Goal: Transaction & Acquisition: Purchase product/service

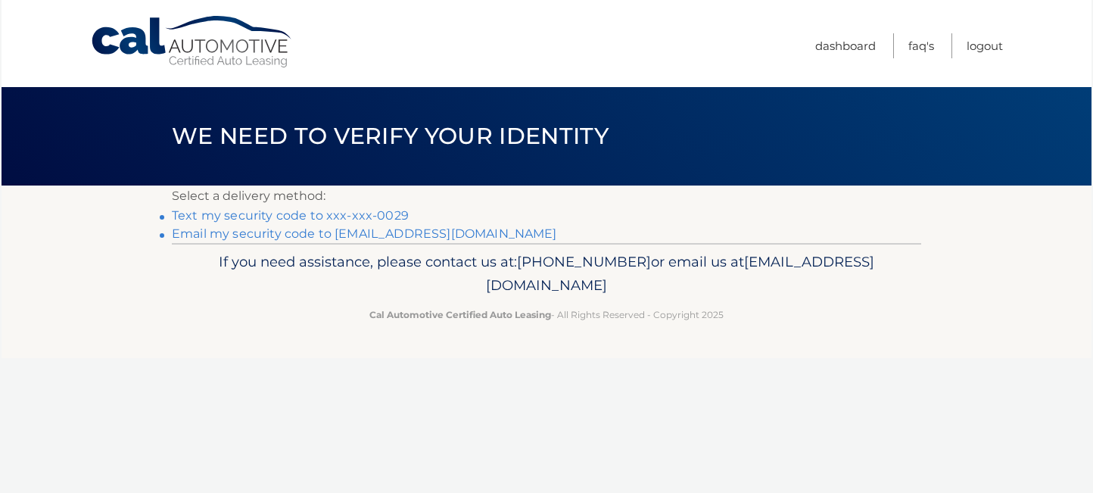
click at [329, 213] on link "Text my security code to xxx-xxx-0029" at bounding box center [290, 215] width 237 height 14
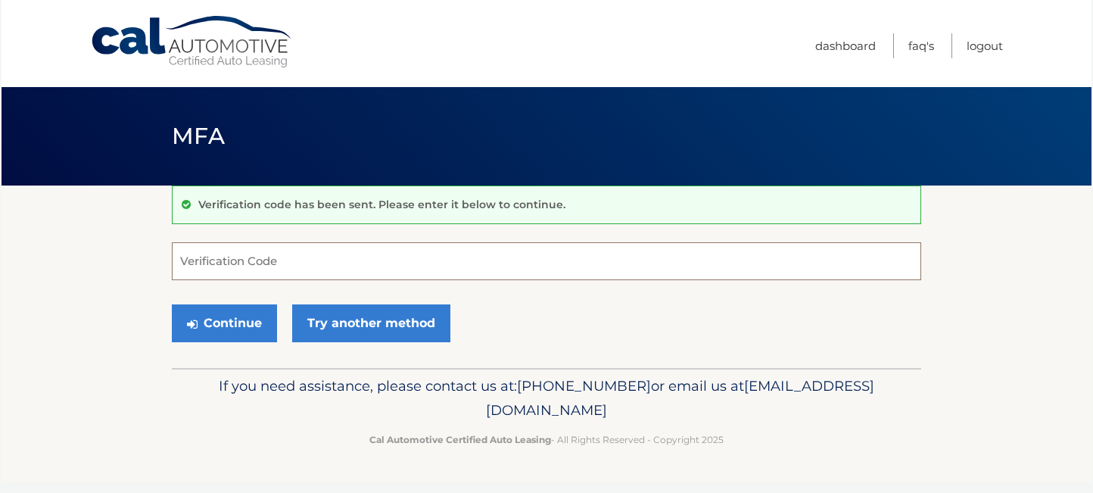
click at [233, 256] on input "Verification Code" at bounding box center [546, 261] width 749 height 38
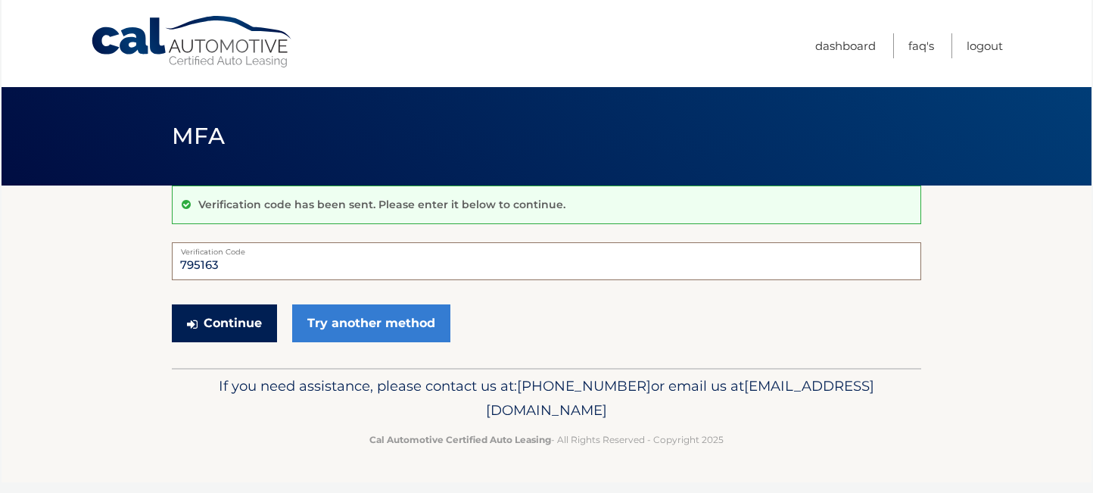
type input "795163"
click at [242, 314] on button "Continue" at bounding box center [224, 323] width 105 height 38
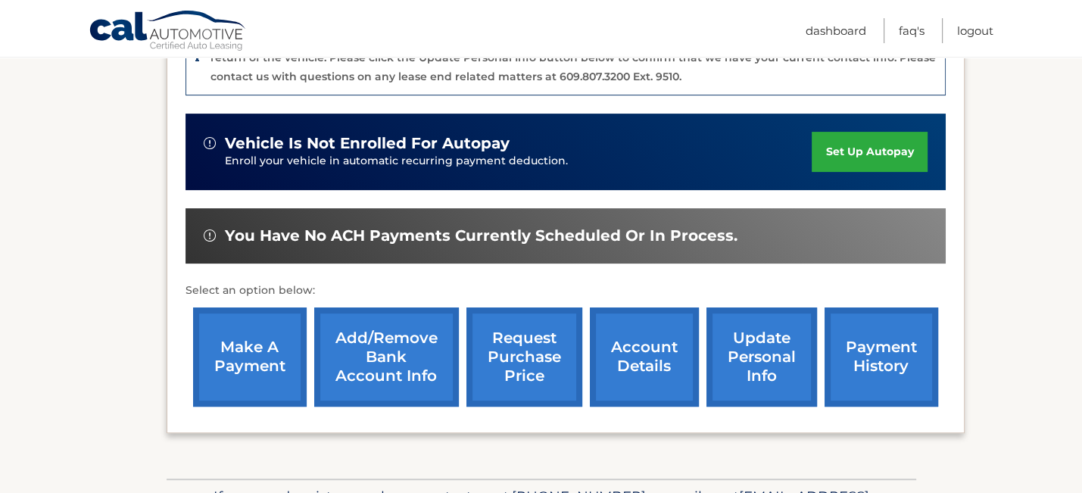
scroll to position [454, 0]
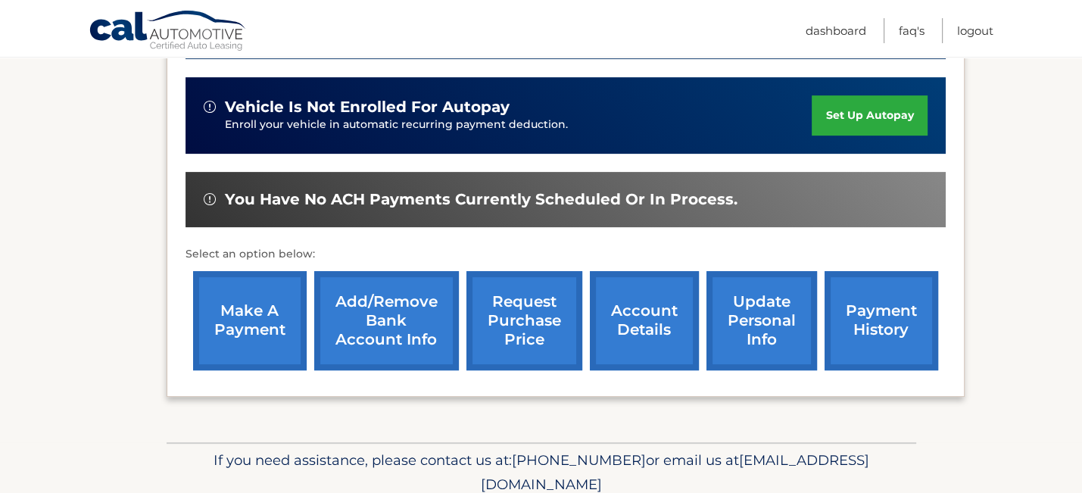
click at [243, 308] on link "make a payment" at bounding box center [250, 320] width 114 height 99
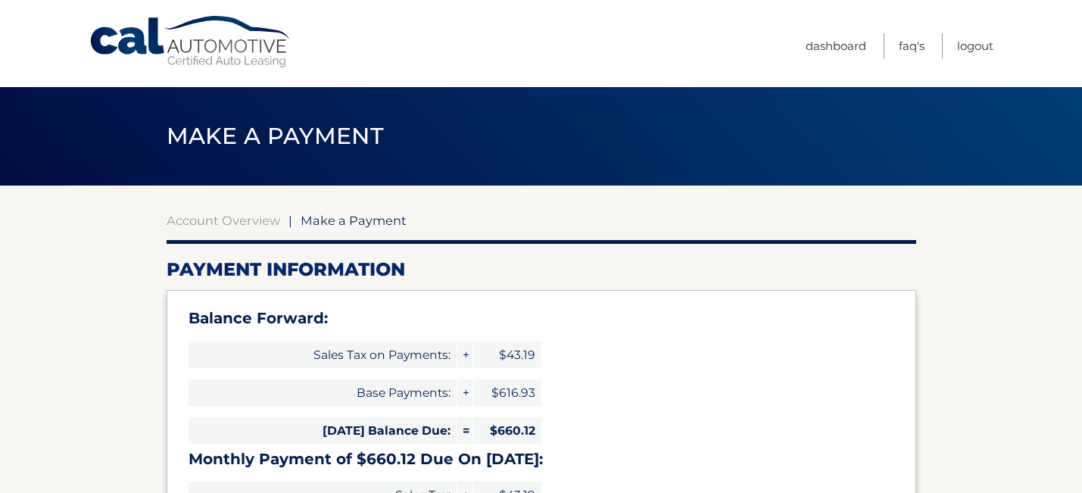
select select "MDkxMzA2Y2YtMTNiYy00ZjgxLWE2YWYtM2M2Nzc2Yzg4ZDlm"
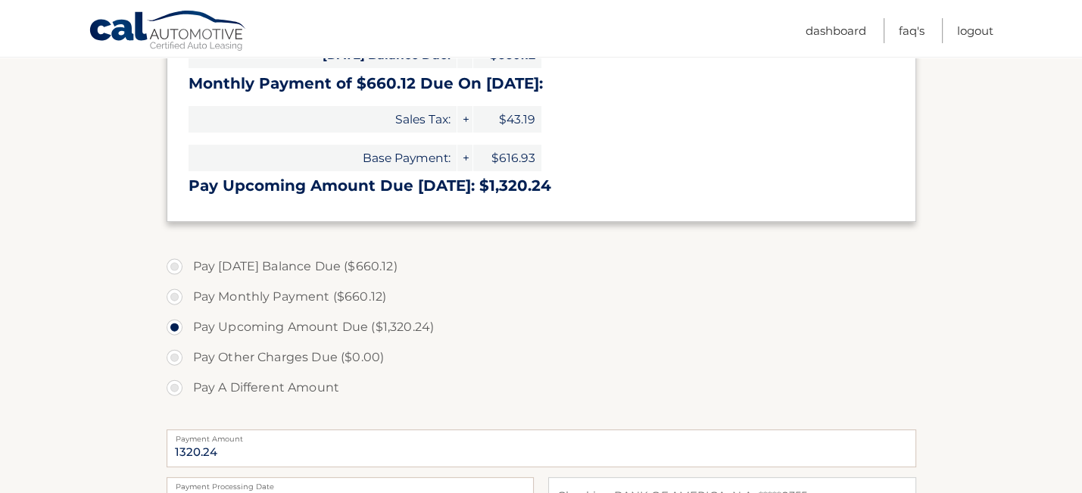
scroll to position [378, 0]
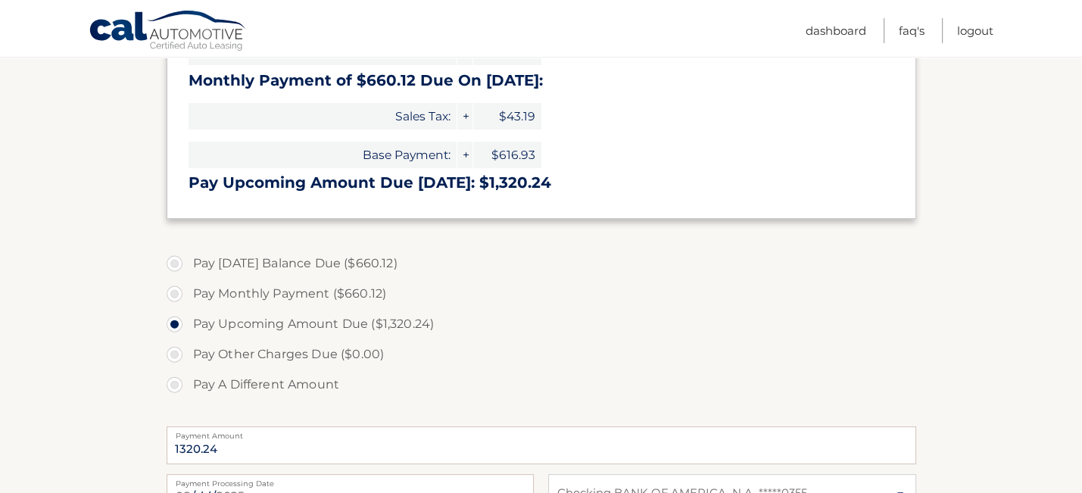
click at [176, 291] on label "Pay Monthly Payment ($660.12)" at bounding box center [541, 294] width 749 height 30
click at [176, 291] on input "Pay Monthly Payment ($660.12)" at bounding box center [180, 291] width 15 height 24
radio input "true"
type input "660.12"
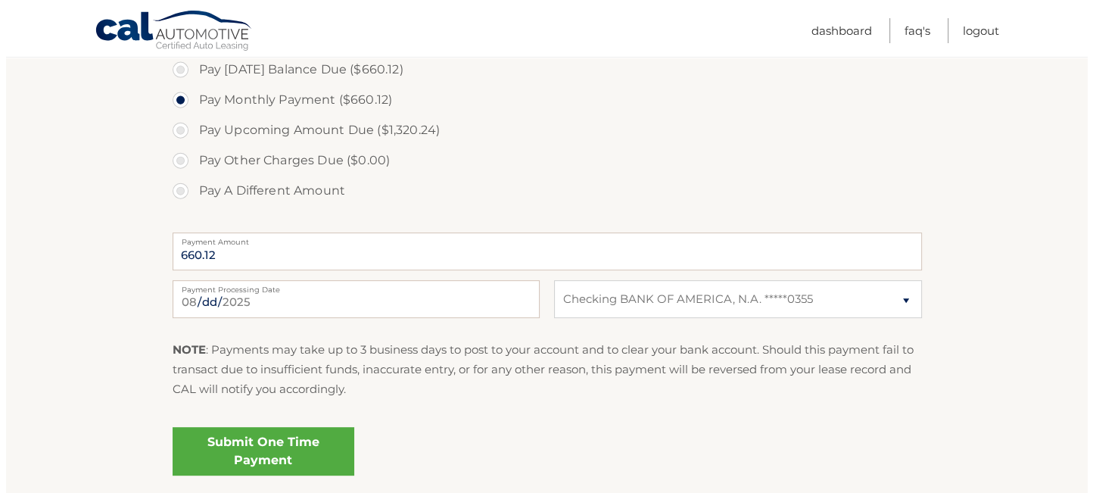
scroll to position [605, 0]
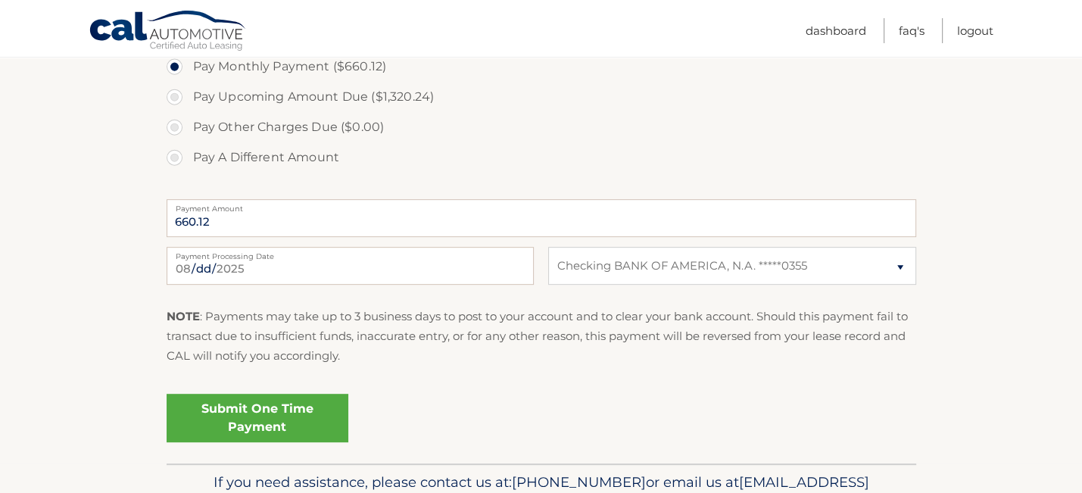
click at [254, 420] on link "Submit One Time Payment" at bounding box center [258, 418] width 182 height 48
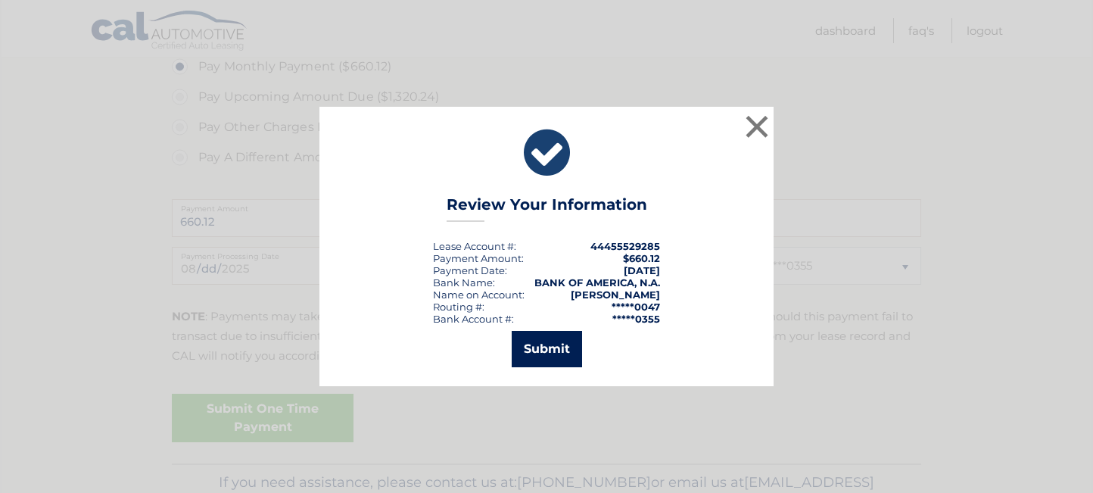
click at [559, 347] on button "Submit" at bounding box center [547, 349] width 70 height 36
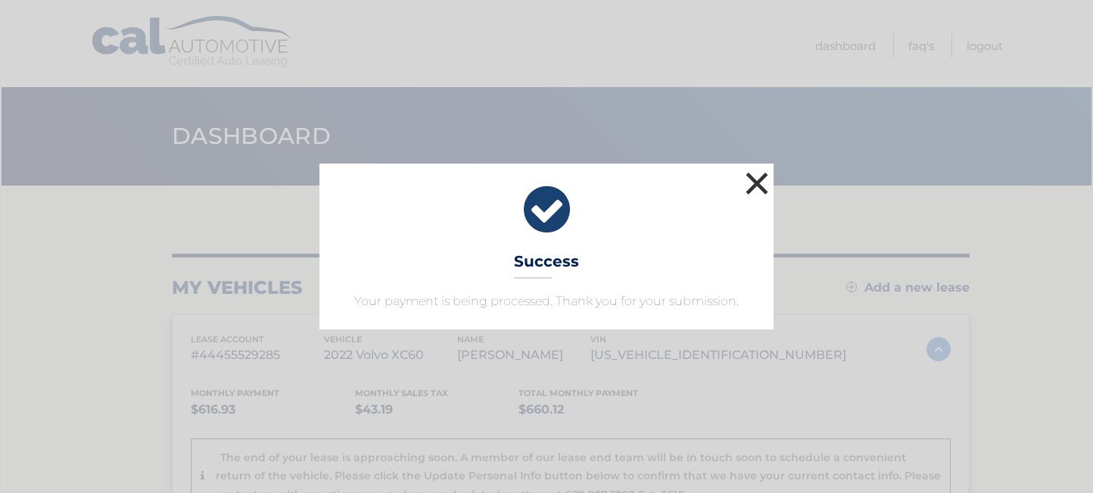
click at [760, 179] on button "×" at bounding box center [757, 183] width 30 height 30
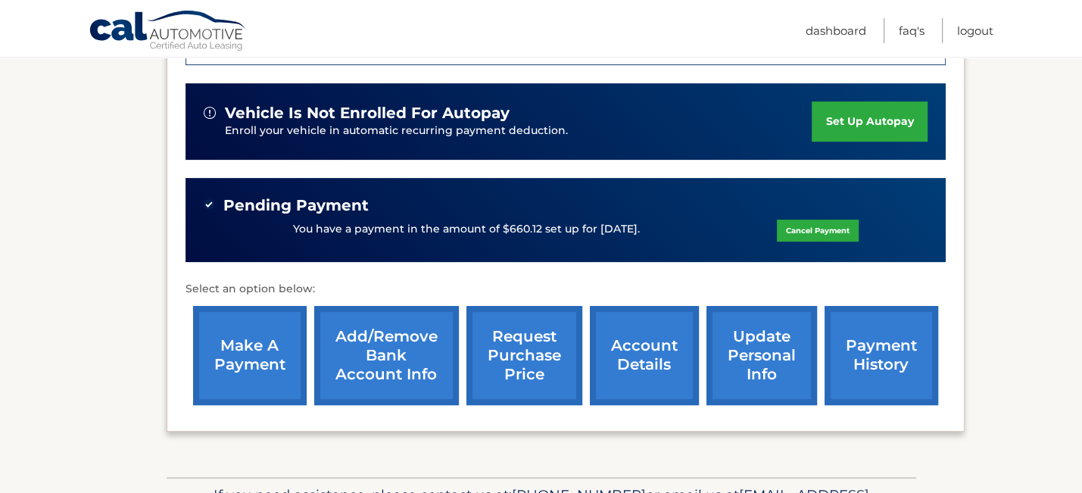
scroll to position [454, 0]
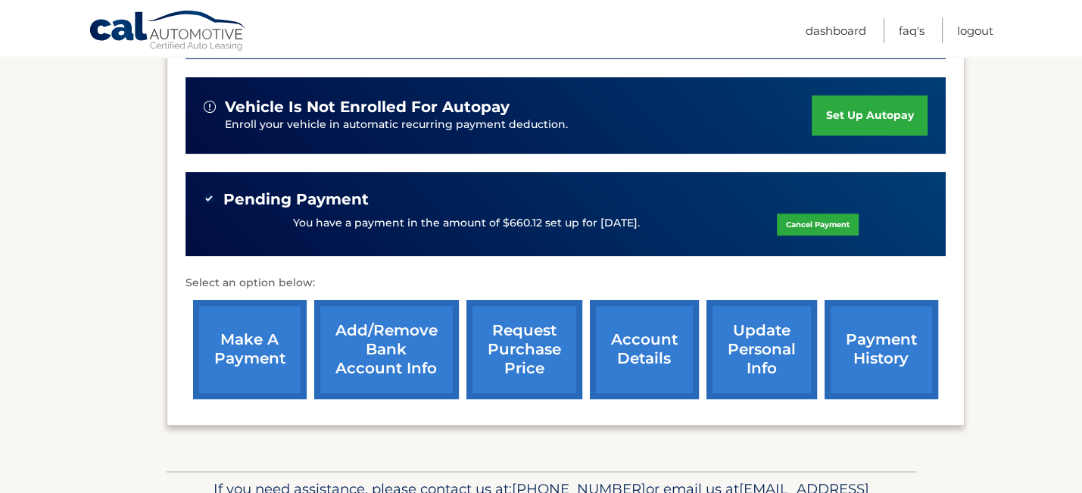
click at [627, 340] on link "account details" at bounding box center [644, 349] width 109 height 99
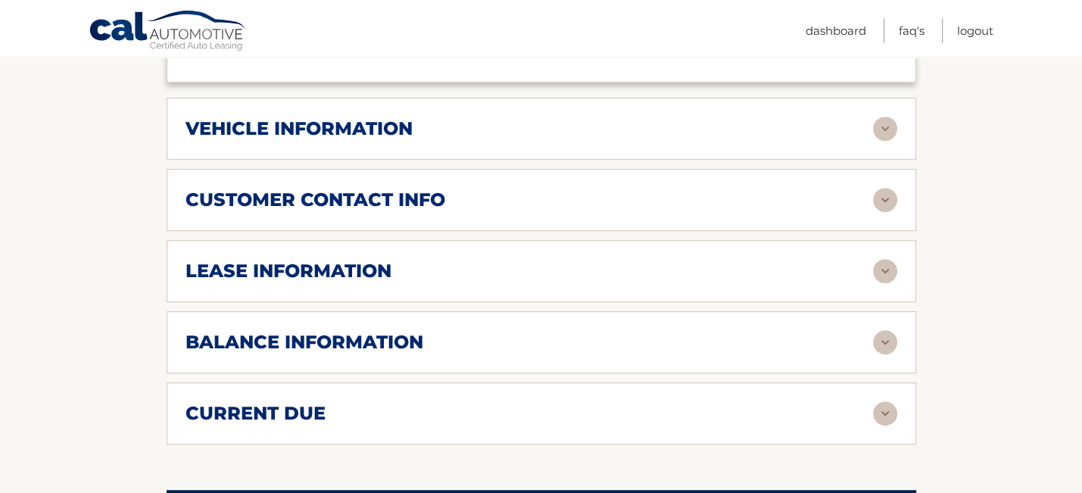
scroll to position [757, 0]
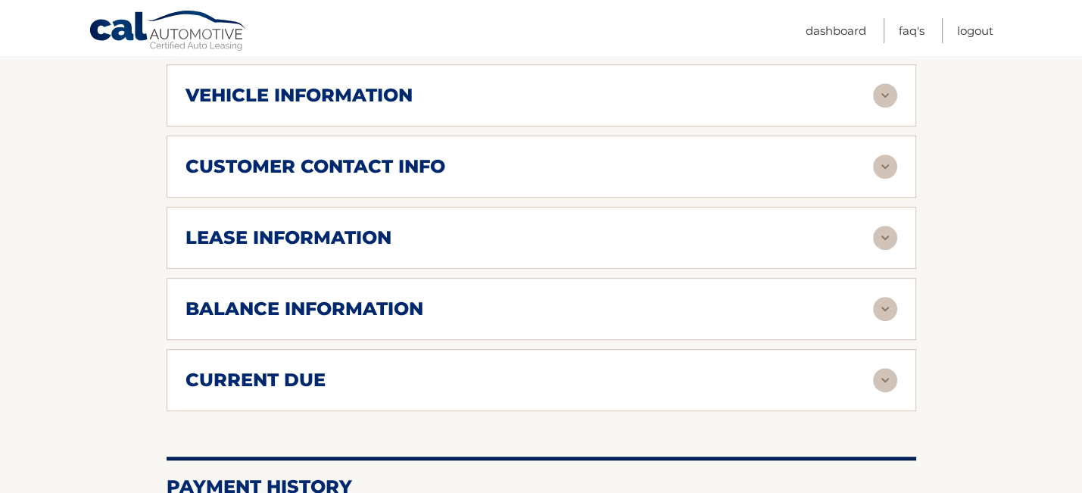
click at [883, 234] on img at bounding box center [885, 238] width 24 height 24
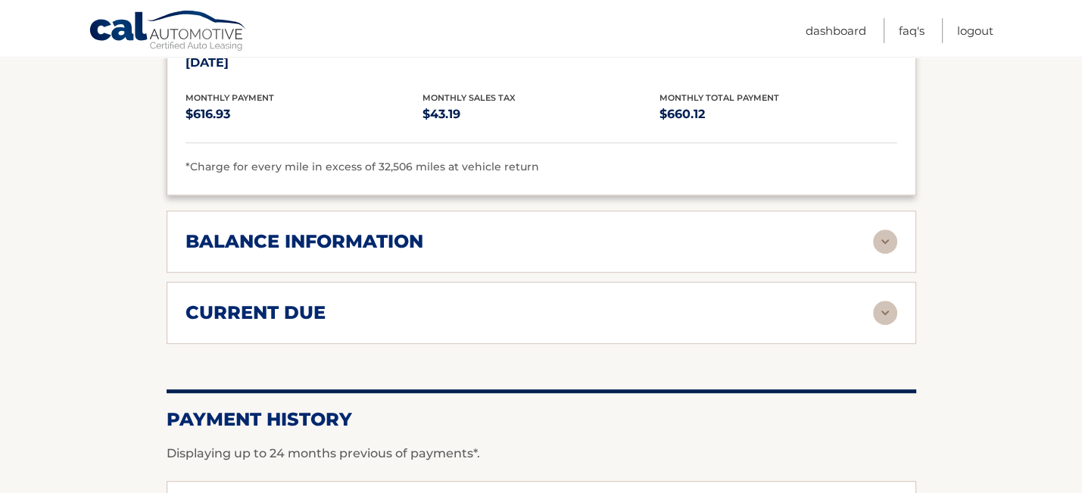
scroll to position [1135, 0]
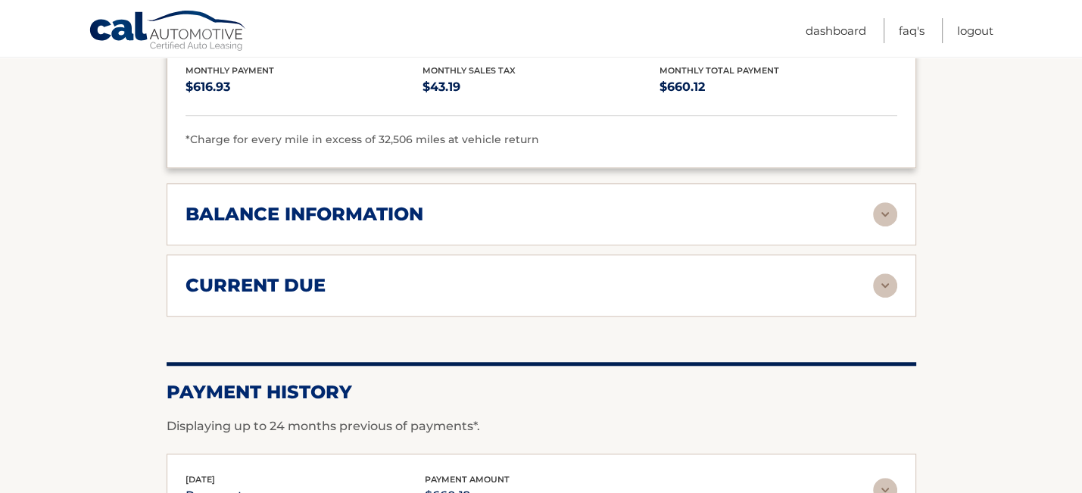
click at [881, 207] on img at bounding box center [885, 214] width 24 height 24
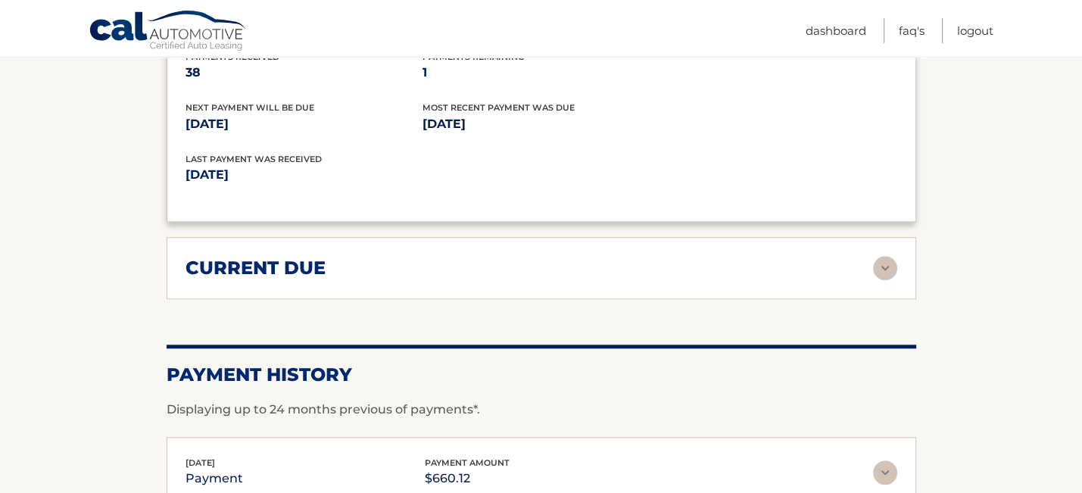
scroll to position [1362, 0]
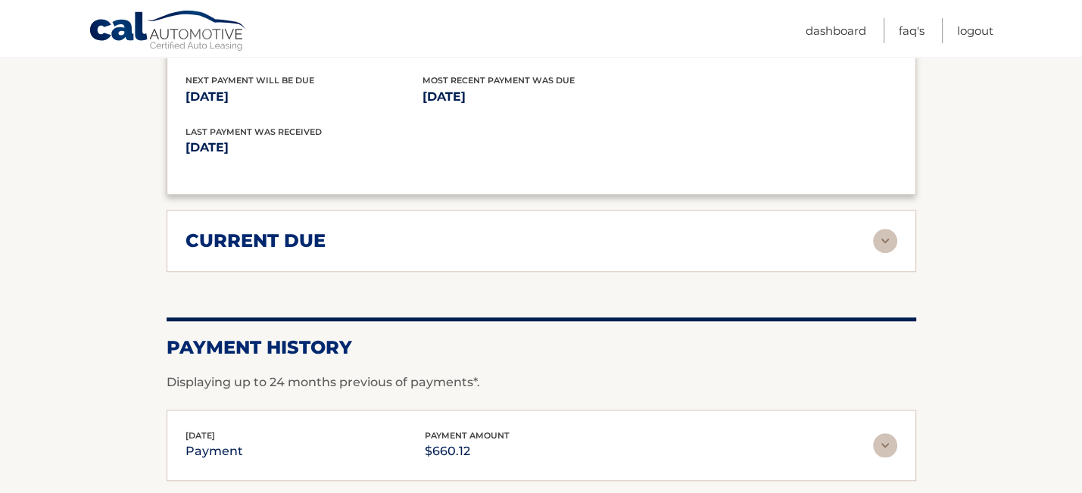
click at [889, 235] on img at bounding box center [885, 241] width 24 height 24
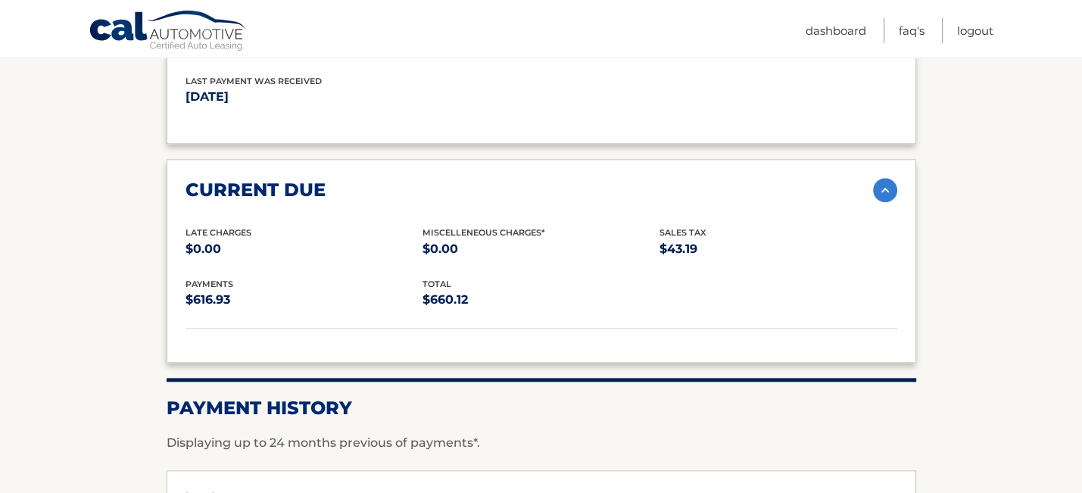
scroll to position [1589, 0]
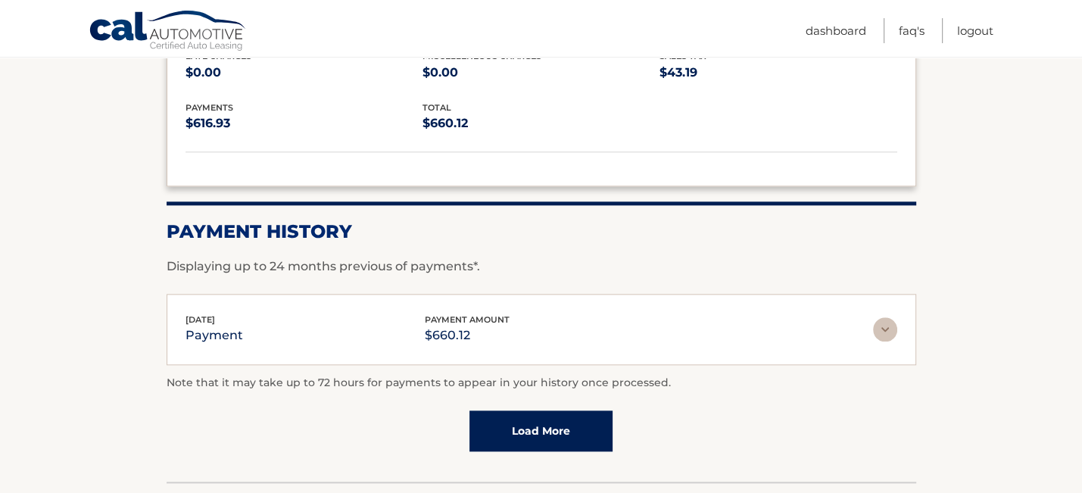
click at [889, 319] on img at bounding box center [885, 329] width 24 height 24
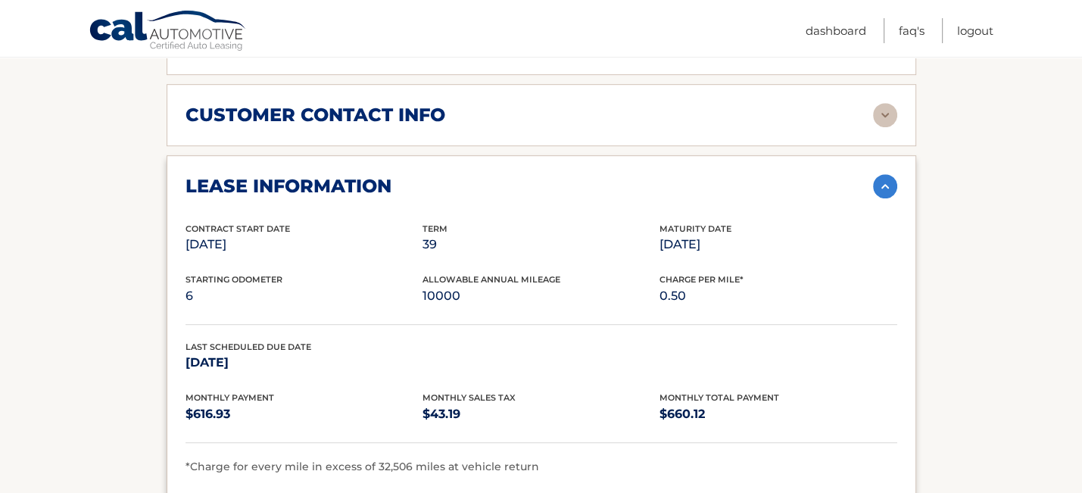
scroll to position [567, 0]
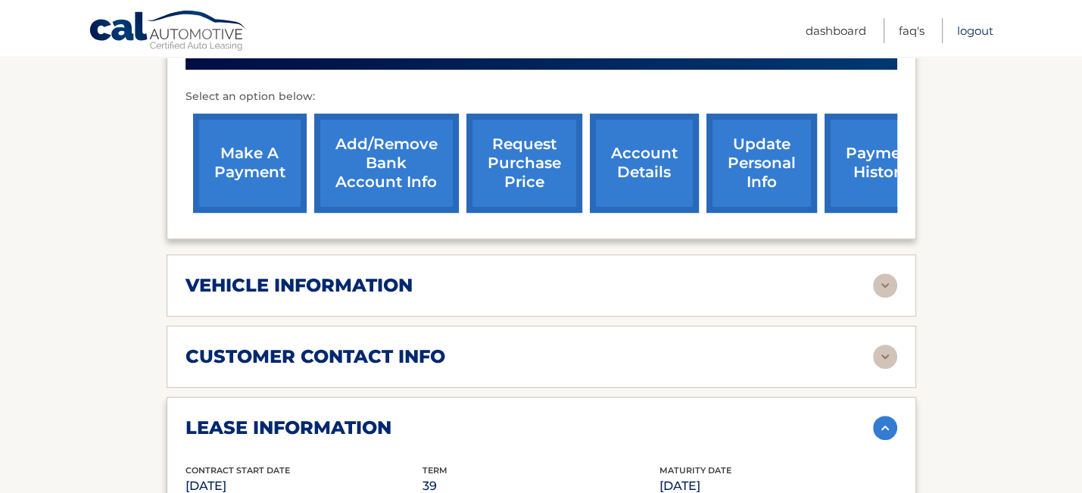
click at [970, 26] on link "Logout" at bounding box center [975, 30] width 36 height 25
